Goal: Find specific page/section: Find specific page/section

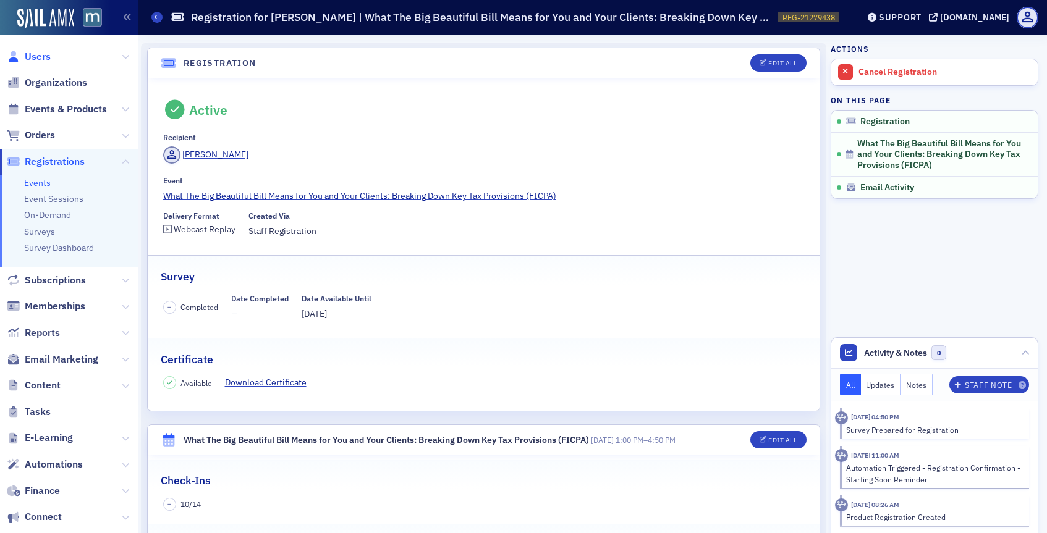
scroll to position [237, 0]
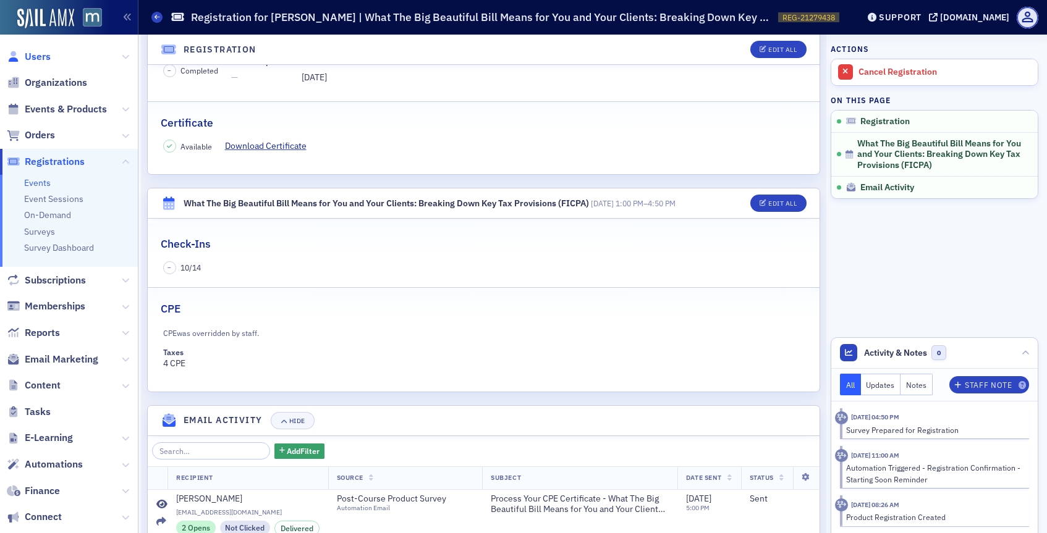
click at [47, 61] on span "Users" at bounding box center [38, 57] width 26 height 14
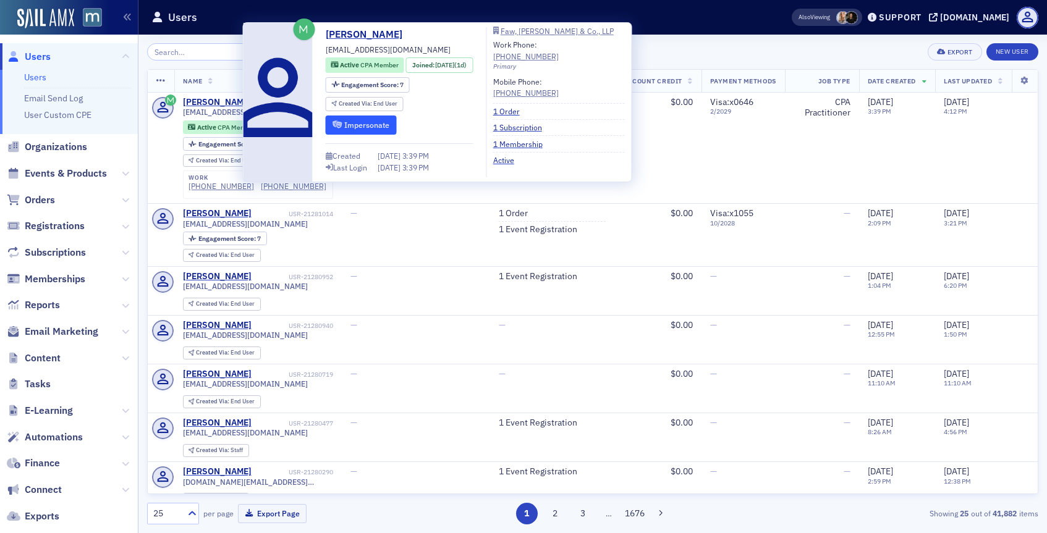
click at [335, 125] on icon "submit" at bounding box center [337, 124] width 9 height 7
